Goal: Navigation & Orientation: Go to known website

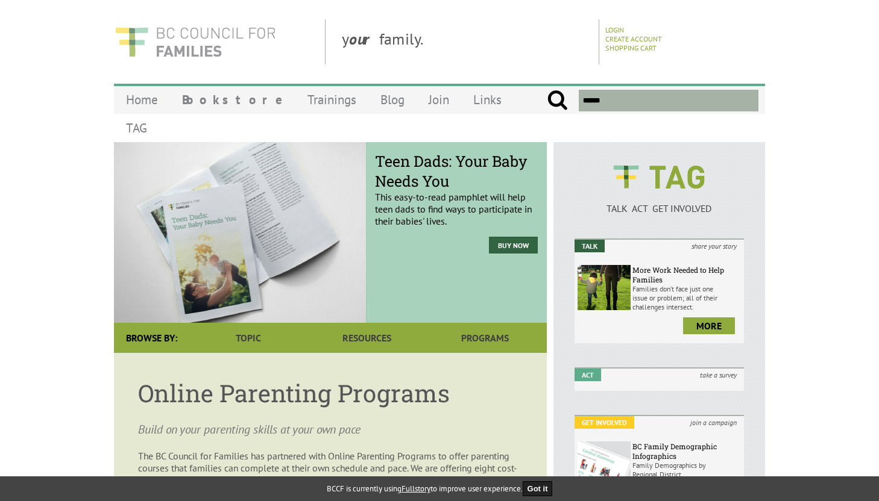
click at [176, 55] on img at bounding box center [195, 41] width 163 height 45
